Goal: Task Accomplishment & Management: Manage account settings

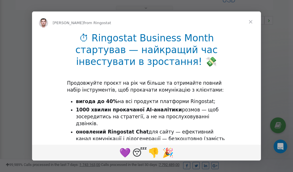
click at [252, 22] on span "Close" at bounding box center [251, 21] width 21 height 21
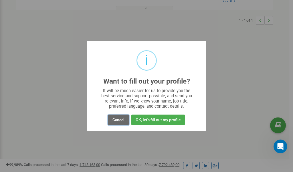
click at [123, 121] on button "Cancel" at bounding box center [118, 119] width 21 height 11
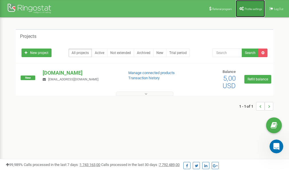
click at [247, 9] on span "Profile settings" at bounding box center [253, 8] width 17 height 3
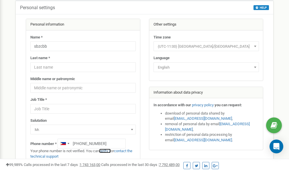
click at [108, 151] on link "verify it" at bounding box center [105, 150] width 12 height 4
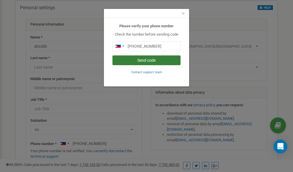
click at [149, 61] on button "Send code" at bounding box center [147, 60] width 68 height 10
